Goal: Use online tool/utility: Use online tool/utility

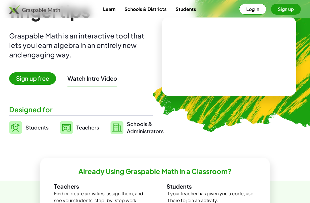
scroll to position [83, 0]
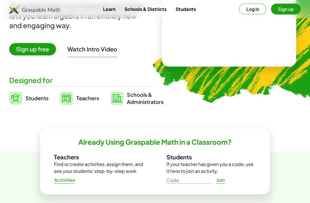
click at [94, 98] on span "Teachers" at bounding box center [87, 98] width 23 height 7
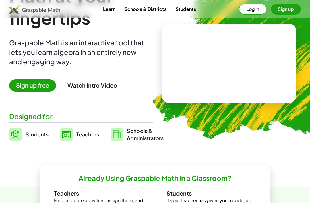
scroll to position [0, 0]
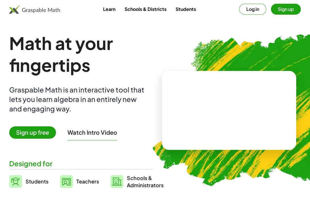
click at [40, 132] on span "Sign up free" at bounding box center [32, 132] width 47 height 12
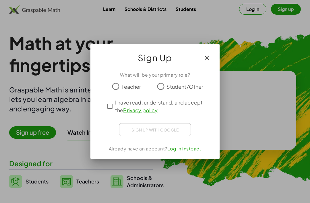
click at [209, 51] on button "button" at bounding box center [207, 58] width 14 height 14
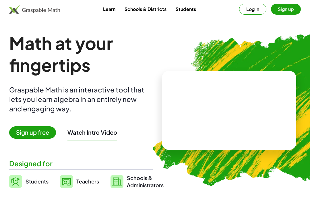
click at [102, 131] on button "Watch Intro Video" at bounding box center [92, 132] width 50 height 7
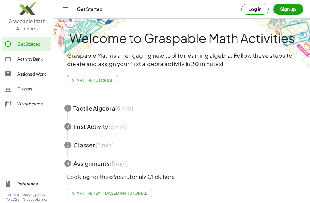
scroll to position [18, 0]
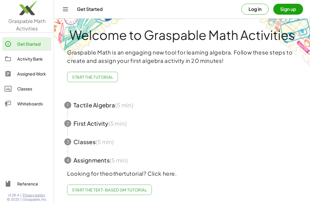
click at [181, 96] on span "button" at bounding box center [181, 105] width 249 height 18
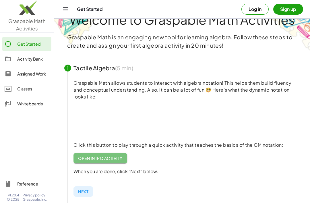
click at [121, 156] on span "Open Intro Activity" at bounding box center [100, 158] width 44 height 5
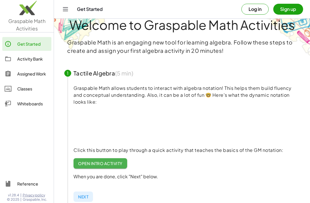
scroll to position [0, 0]
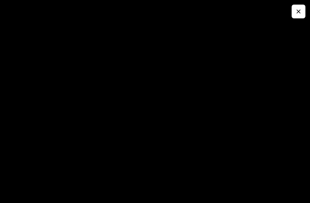
click at [296, 12] on icon "button" at bounding box center [298, 11] width 7 height 7
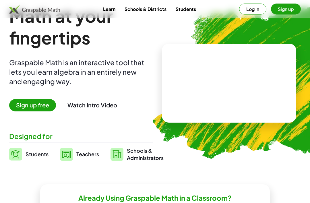
scroll to position [27, 0]
click at [36, 108] on span "Sign up free" at bounding box center [32, 105] width 47 height 12
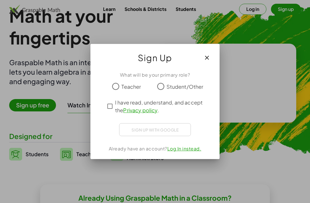
click at [124, 82] on label "Teacher" at bounding box center [131, 86] width 20 height 11
click at [117, 79] on div "What will be your primary role? Teacher Student/Other I have read, understand, …" at bounding box center [154, 113] width 129 height 92
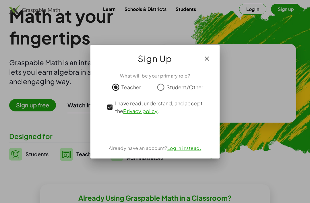
click at [167, 130] on div "ลงชื่อเข้าใช้ด้วย Google เปิดในแท็บใหม่" at bounding box center [154, 129] width 55 height 13
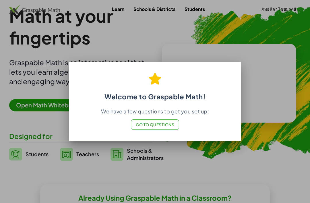
click at [242, 26] on div at bounding box center [155, 101] width 310 height 203
click at [166, 125] on span "Go to Questions" at bounding box center [155, 124] width 39 height 5
click at [239, 50] on div at bounding box center [155, 101] width 310 height 203
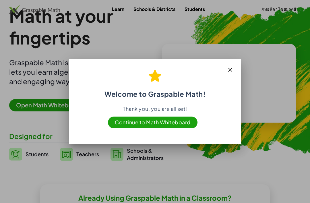
click at [227, 26] on div at bounding box center [155, 101] width 310 height 203
click at [231, 62] on div "Welcome to Graspable Math! Thank you, you are all set! Continue to Math Whitebo…" at bounding box center [155, 99] width 172 height 79
click at [230, 71] on icon "button" at bounding box center [230, 69] width 7 height 7
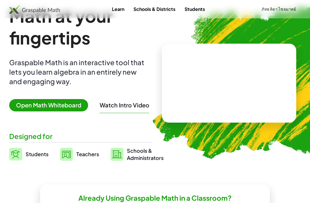
click at [40, 105] on span "Open Math Whiteboard" at bounding box center [48, 105] width 79 height 12
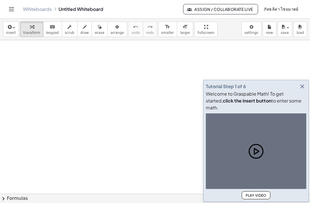
scroll to position [18, 0]
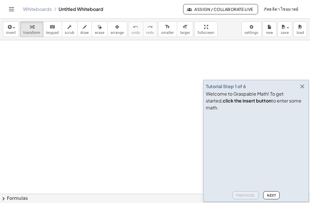
click at [274, 196] on span "Next" at bounding box center [271, 195] width 9 height 4
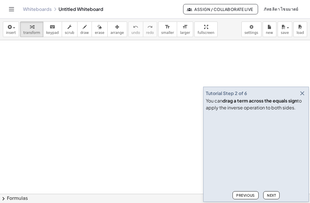
click at [273, 197] on span "Next" at bounding box center [271, 195] width 9 height 4
click at [306, 91] on button "button" at bounding box center [302, 93] width 8 height 8
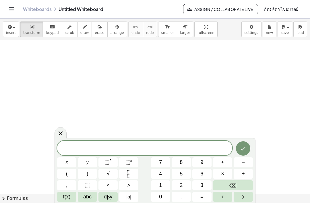
scroll to position [0, 0]
click at [198, 170] on button "6" at bounding box center [201, 174] width 19 height 10
click at [243, 150] on icon "Done" at bounding box center [243, 148] width 7 height 7
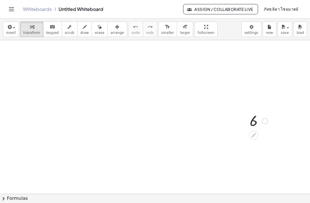
click at [252, 132] on icon at bounding box center [254, 135] width 6 height 6
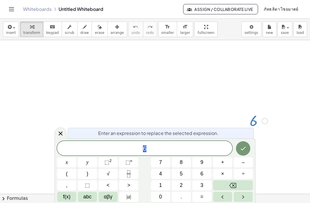
click at [184, 174] on button "5" at bounding box center [181, 174] width 19 height 10
click at [245, 146] on icon "Done" at bounding box center [243, 148] width 7 height 7
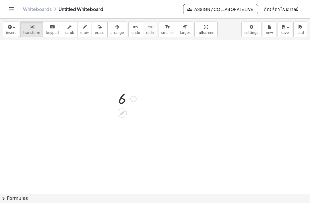
click at [11, 29] on icon "button" at bounding box center [9, 27] width 5 height 7
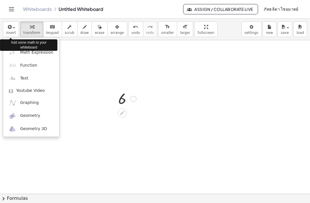
click at [26, 116] on span "Geometry" at bounding box center [30, 116] width 20 height 6
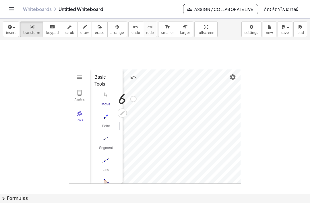
click at [104, 139] on img "Segment. Select two points or positions" at bounding box center [105, 138] width 23 height 9
click at [236, 73] on button "Settings" at bounding box center [233, 77] width 10 height 10
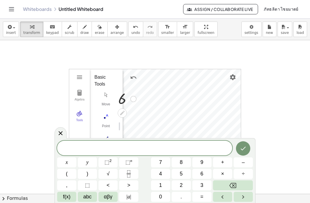
click at [246, 197] on icon "Right arrow" at bounding box center [243, 196] width 7 height 7
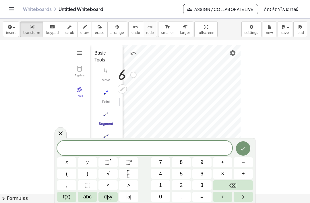
scroll to position [158, 0]
click at [241, 149] on icon "Done" at bounding box center [243, 148] width 5 height 4
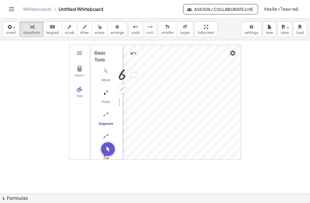
scroll to position [0, 0]
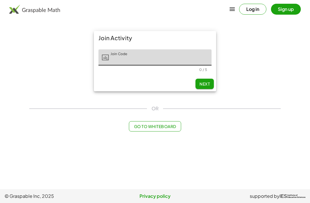
click at [173, 127] on span "Go to Whiteboard" at bounding box center [155, 126] width 42 height 5
